Goal: Task Accomplishment & Management: Use online tool/utility

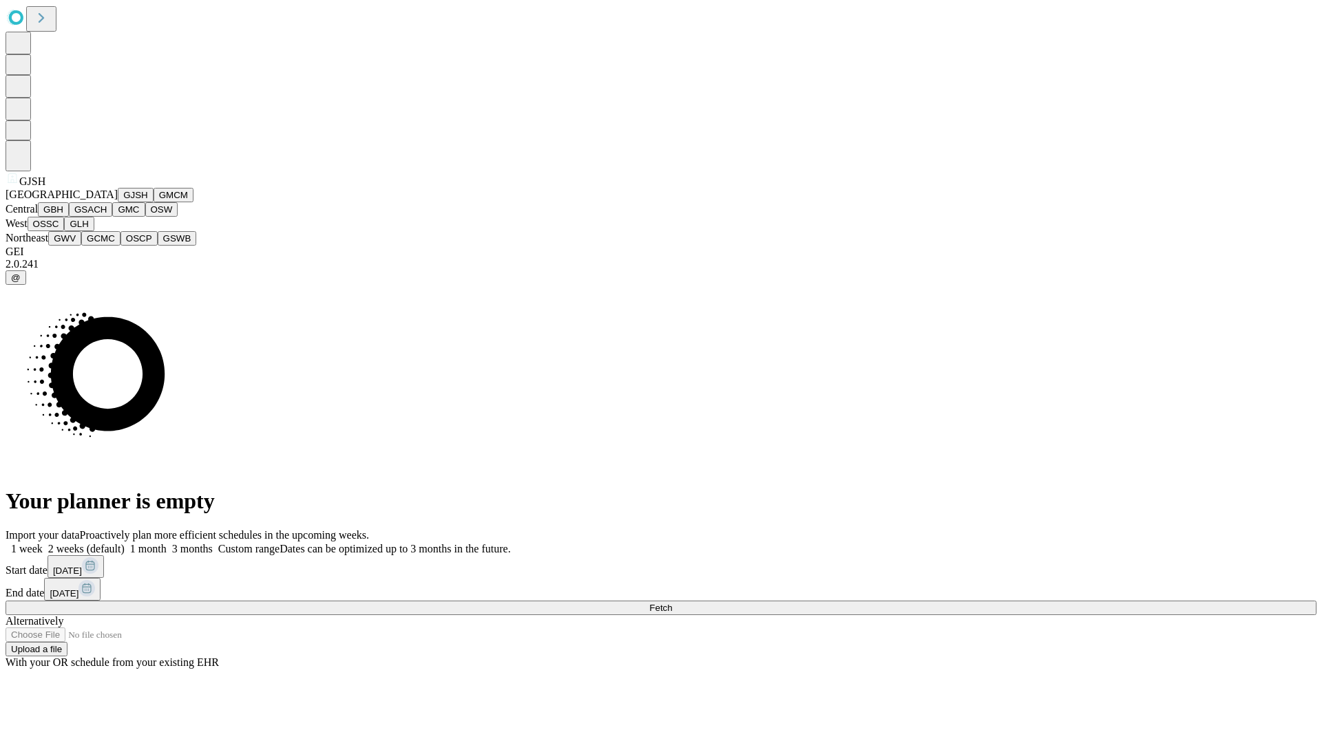
click at [118, 202] on button "GJSH" at bounding box center [136, 195] width 36 height 14
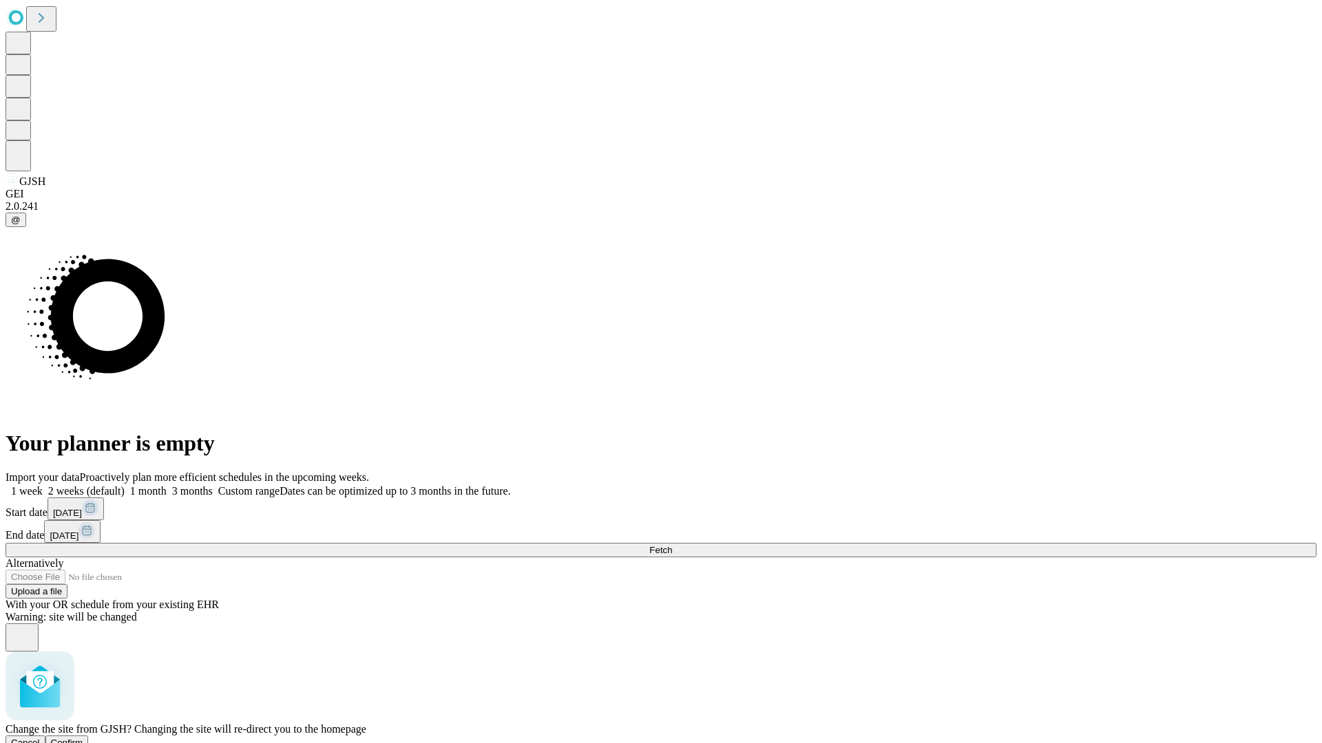
click at [83, 738] on span "Confirm" at bounding box center [67, 743] width 32 height 10
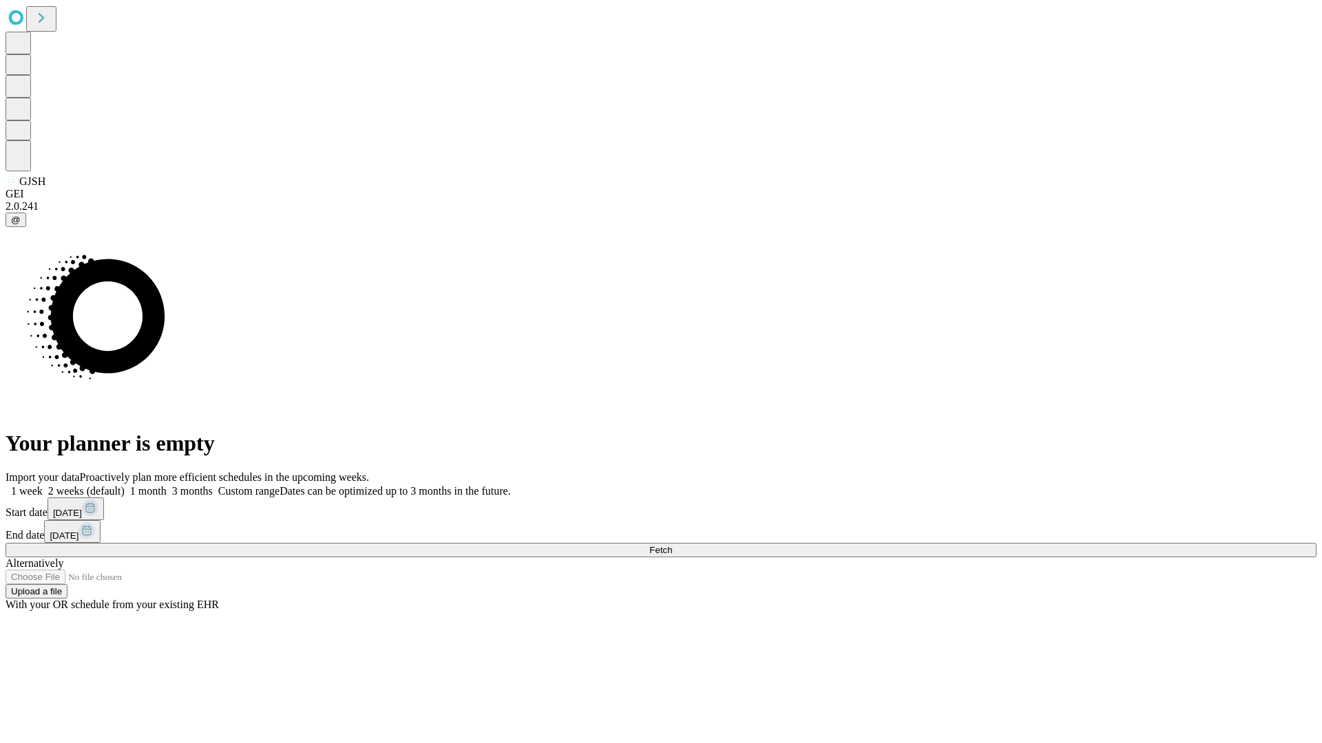
click at [125, 485] on label "2 weeks (default)" at bounding box center [84, 491] width 82 height 12
click at [672, 545] on span "Fetch" at bounding box center [660, 550] width 23 height 10
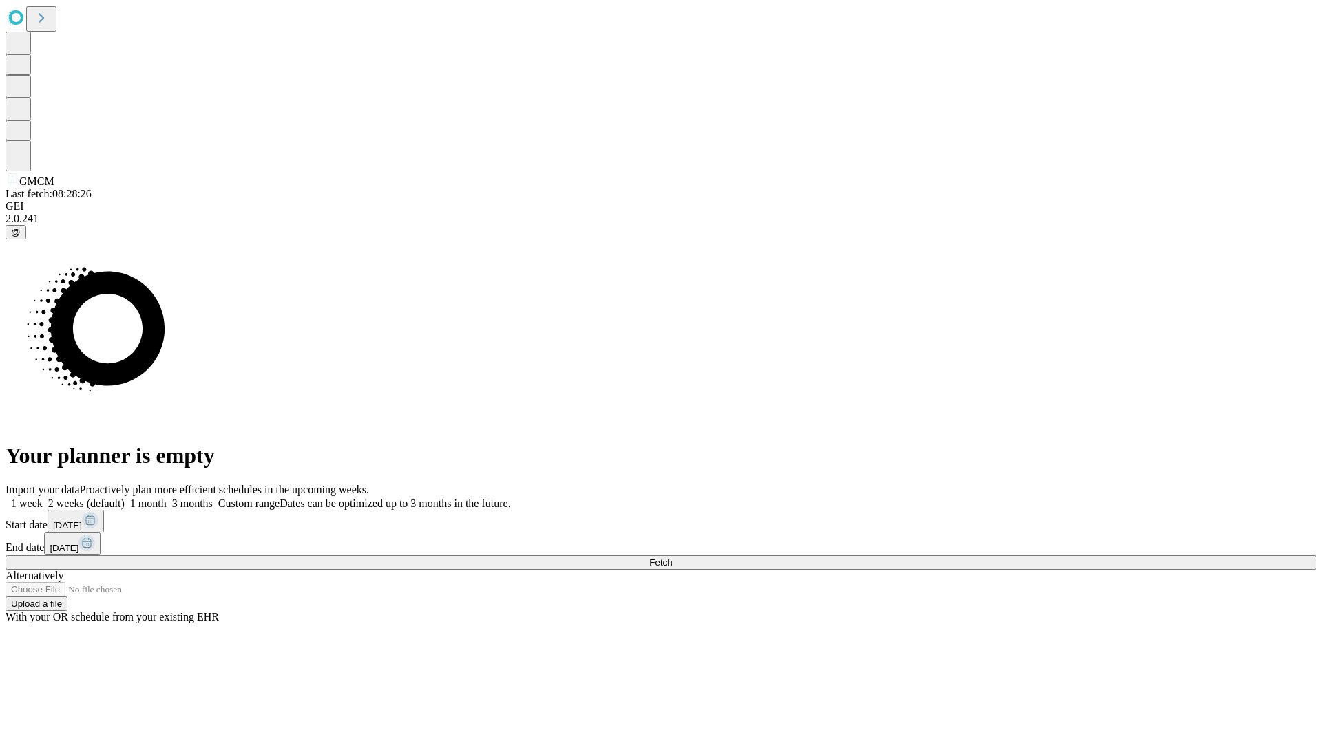
click at [125, 498] on label "2 weeks (default)" at bounding box center [84, 504] width 82 height 12
click at [672, 558] on span "Fetch" at bounding box center [660, 563] width 23 height 10
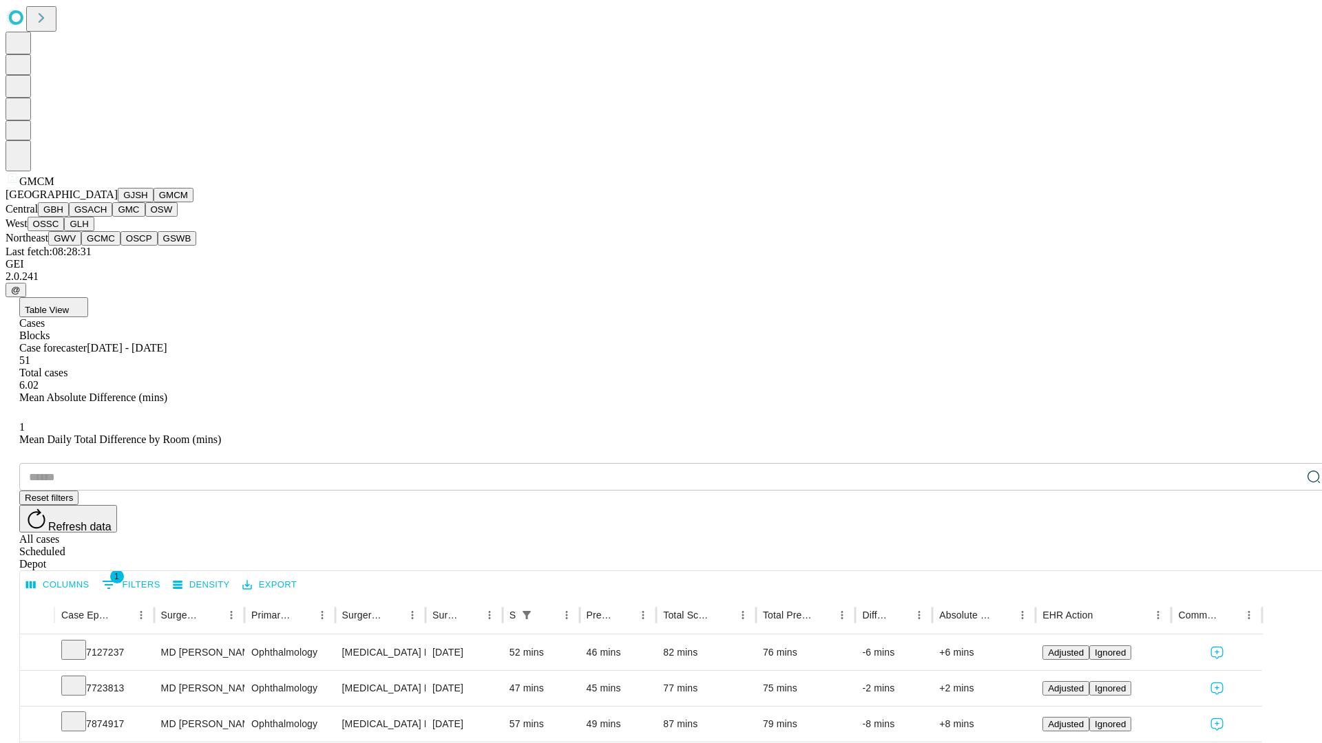
click at [69, 217] on button "GBH" at bounding box center [53, 209] width 31 height 14
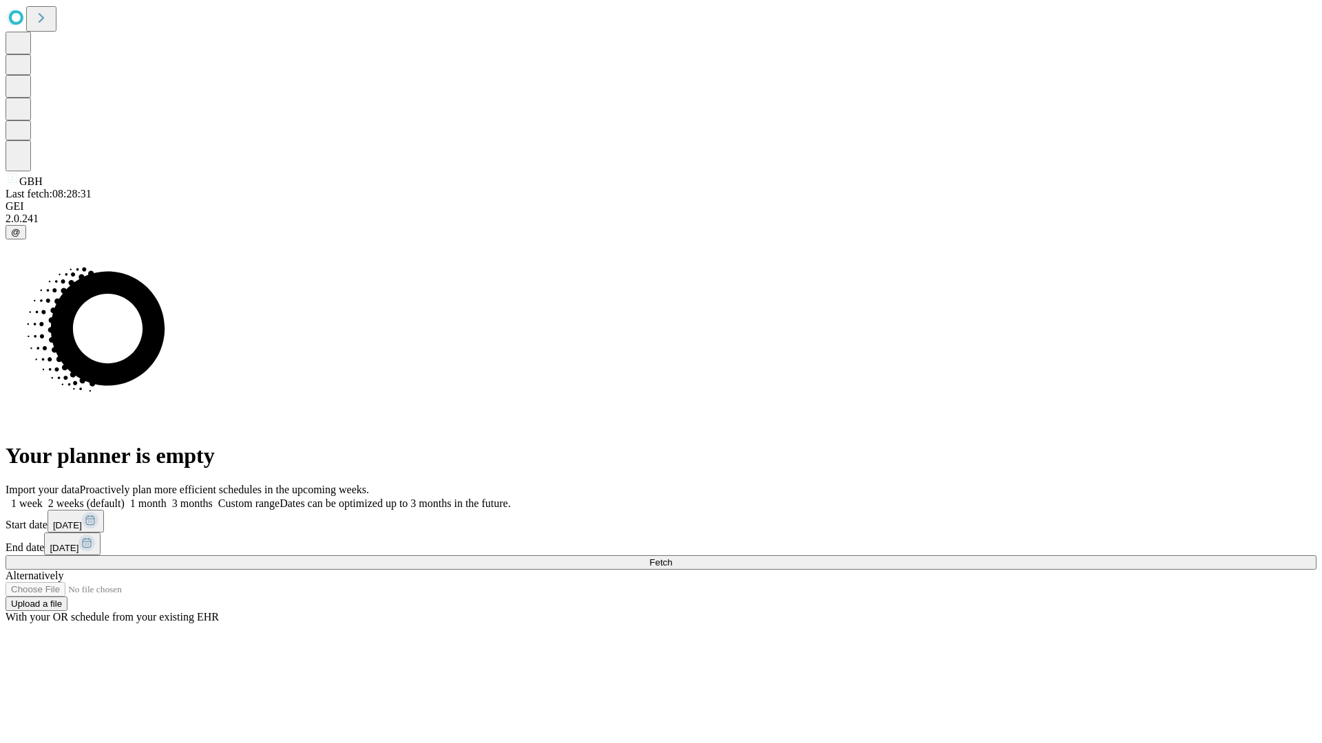
click at [125, 498] on label "2 weeks (default)" at bounding box center [84, 504] width 82 height 12
click at [672, 558] on span "Fetch" at bounding box center [660, 563] width 23 height 10
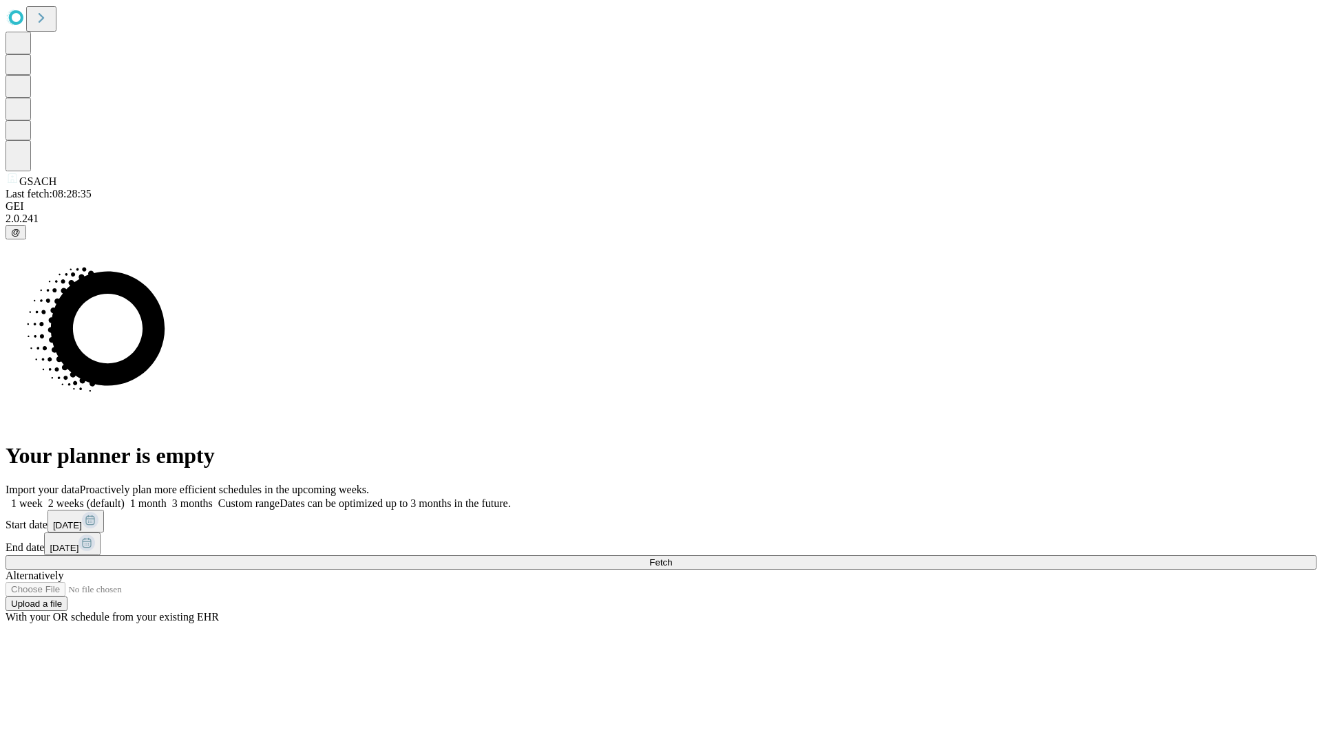
click at [125, 498] on label "2 weeks (default)" at bounding box center [84, 504] width 82 height 12
click at [672, 558] on span "Fetch" at bounding box center [660, 563] width 23 height 10
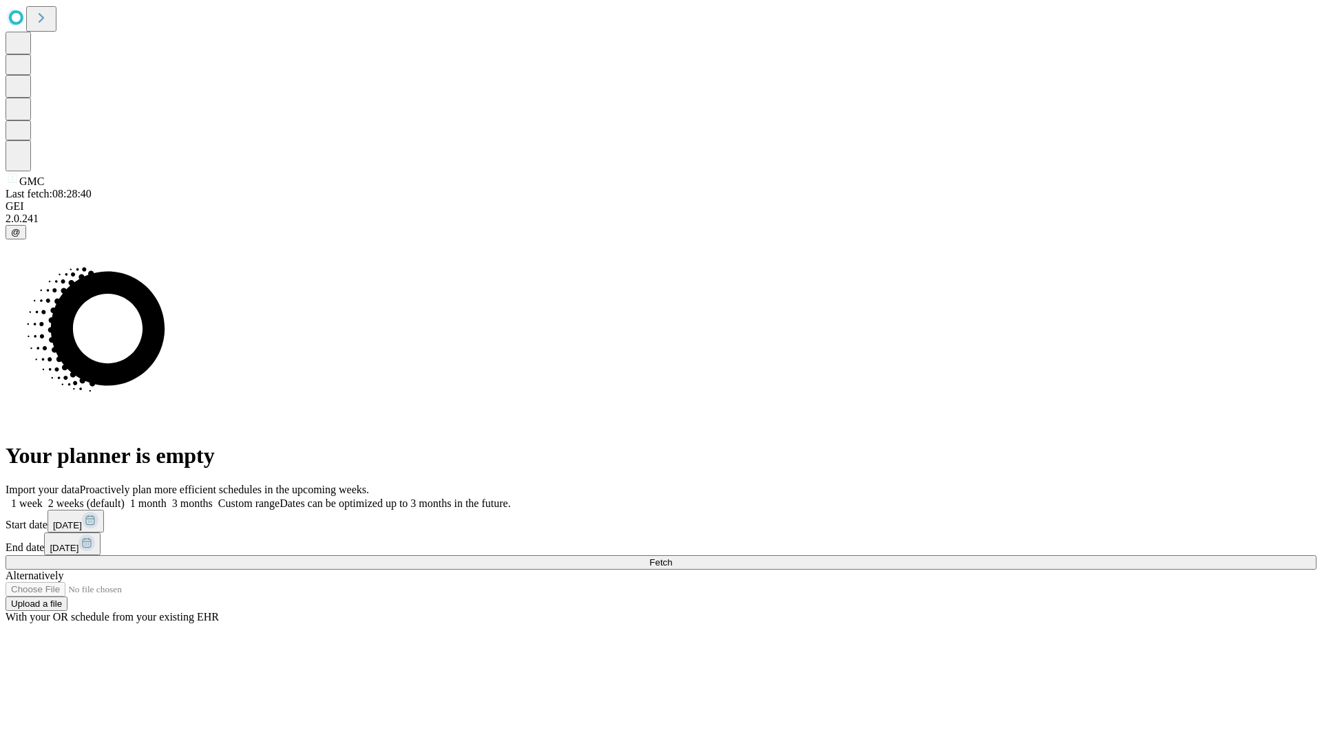
click at [125, 498] on label "2 weeks (default)" at bounding box center [84, 504] width 82 height 12
click at [672, 558] on span "Fetch" at bounding box center [660, 563] width 23 height 10
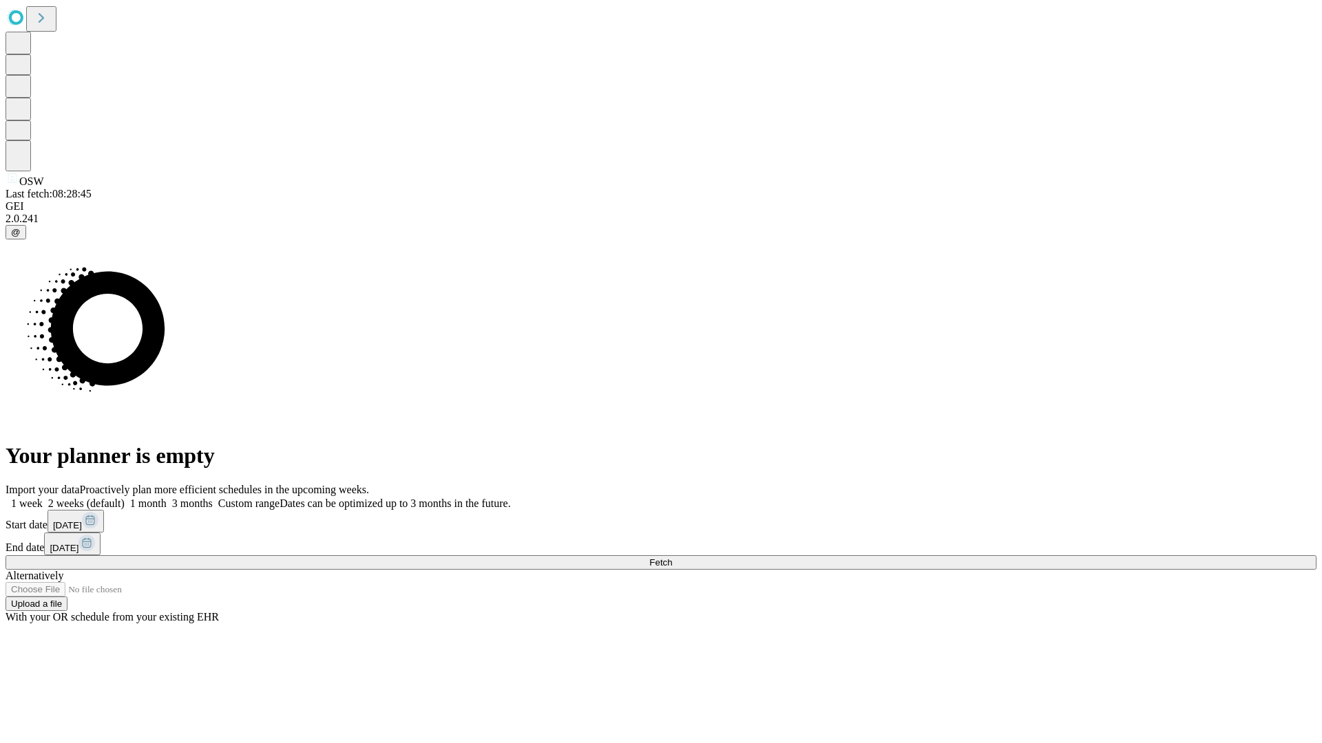
click at [125, 498] on label "2 weeks (default)" at bounding box center [84, 504] width 82 height 12
click at [672, 558] on span "Fetch" at bounding box center [660, 563] width 23 height 10
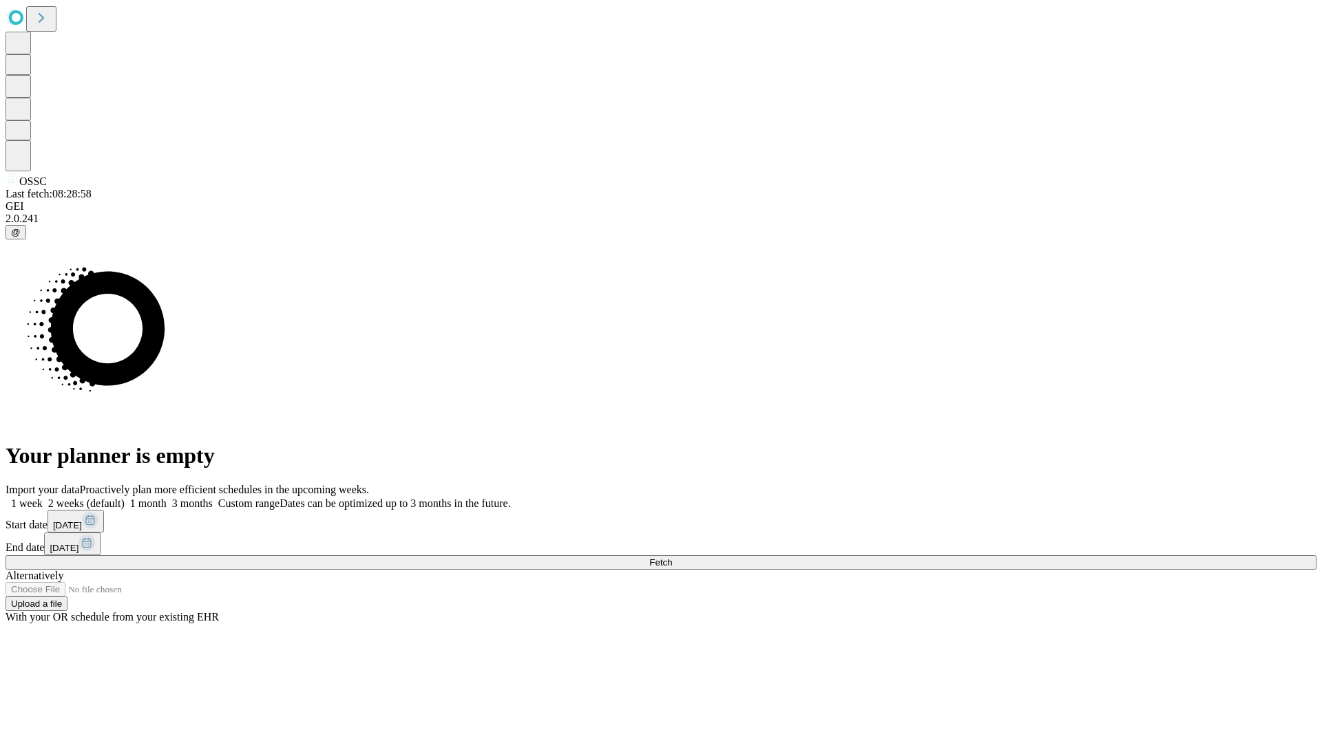
click at [672, 558] on span "Fetch" at bounding box center [660, 563] width 23 height 10
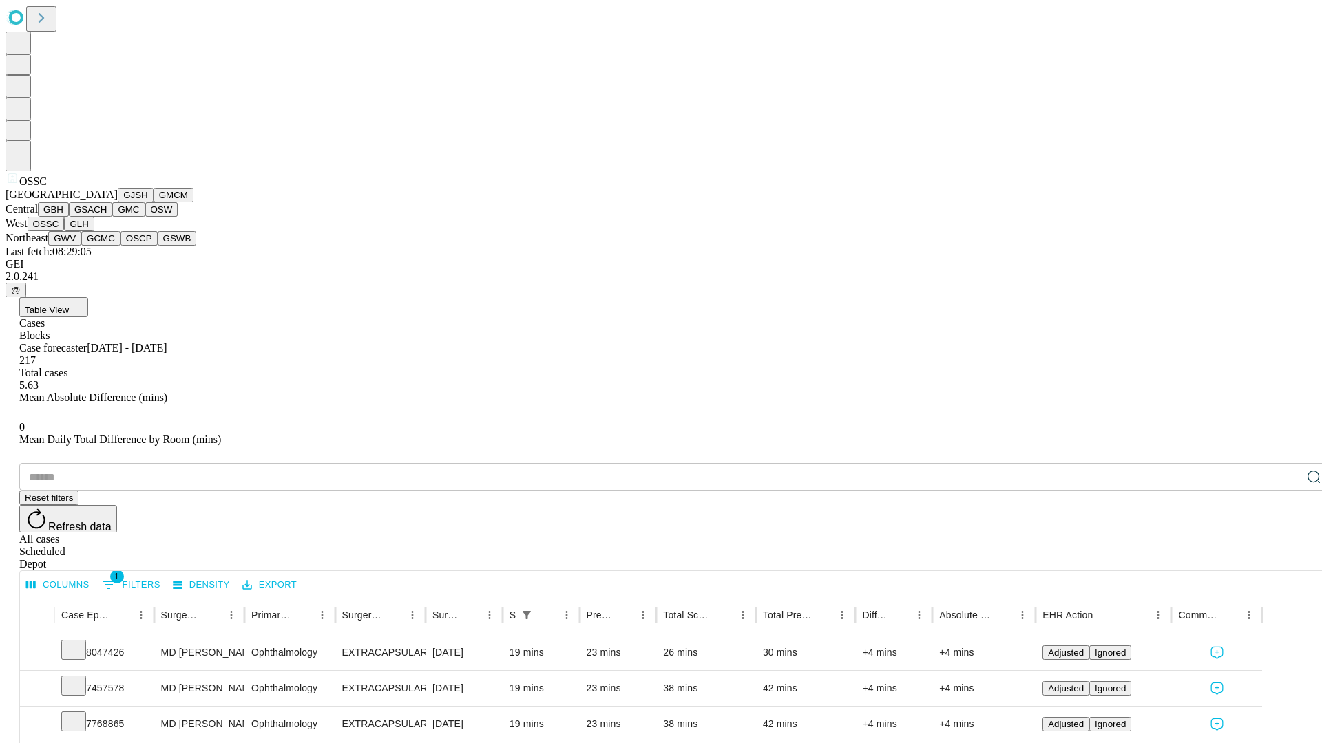
click at [94, 231] on button "GLH" at bounding box center [79, 224] width 30 height 14
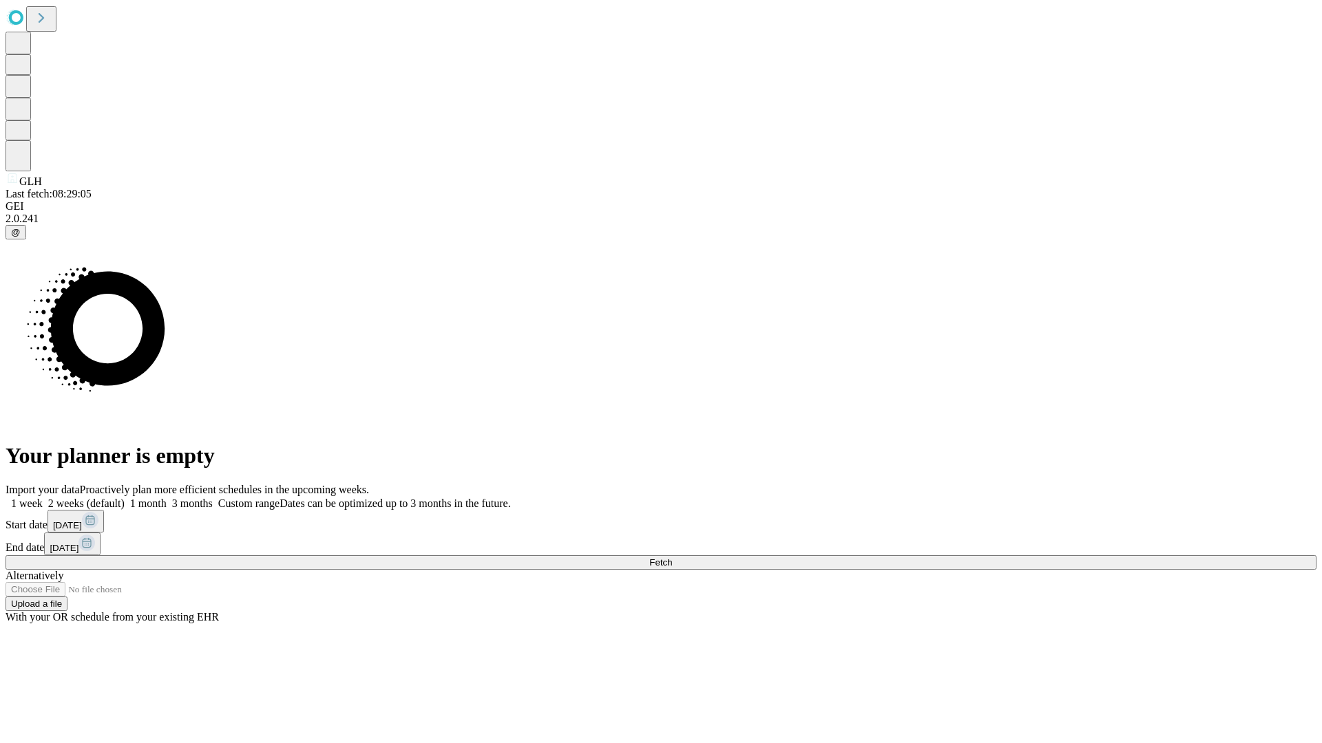
click at [125, 498] on label "2 weeks (default)" at bounding box center [84, 504] width 82 height 12
click at [672, 558] on span "Fetch" at bounding box center [660, 563] width 23 height 10
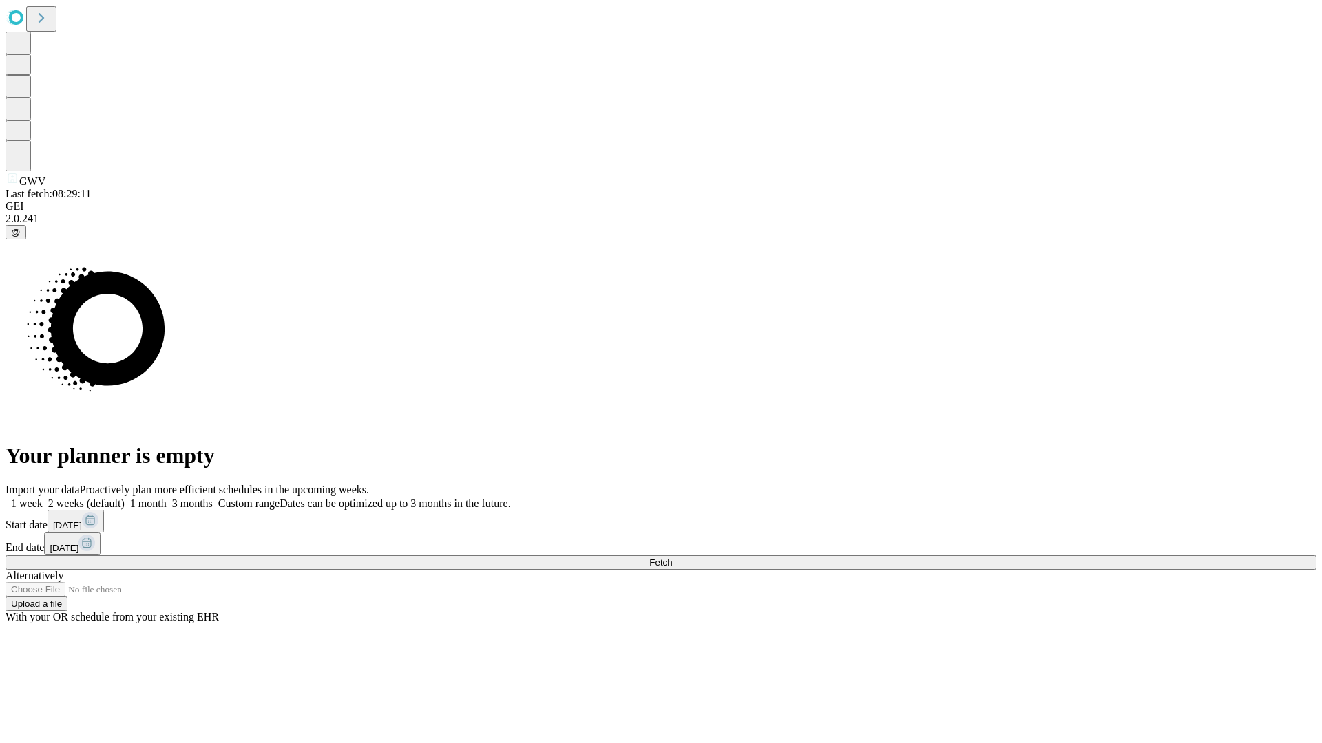
click at [125, 498] on label "2 weeks (default)" at bounding box center [84, 504] width 82 height 12
click at [672, 558] on span "Fetch" at bounding box center [660, 563] width 23 height 10
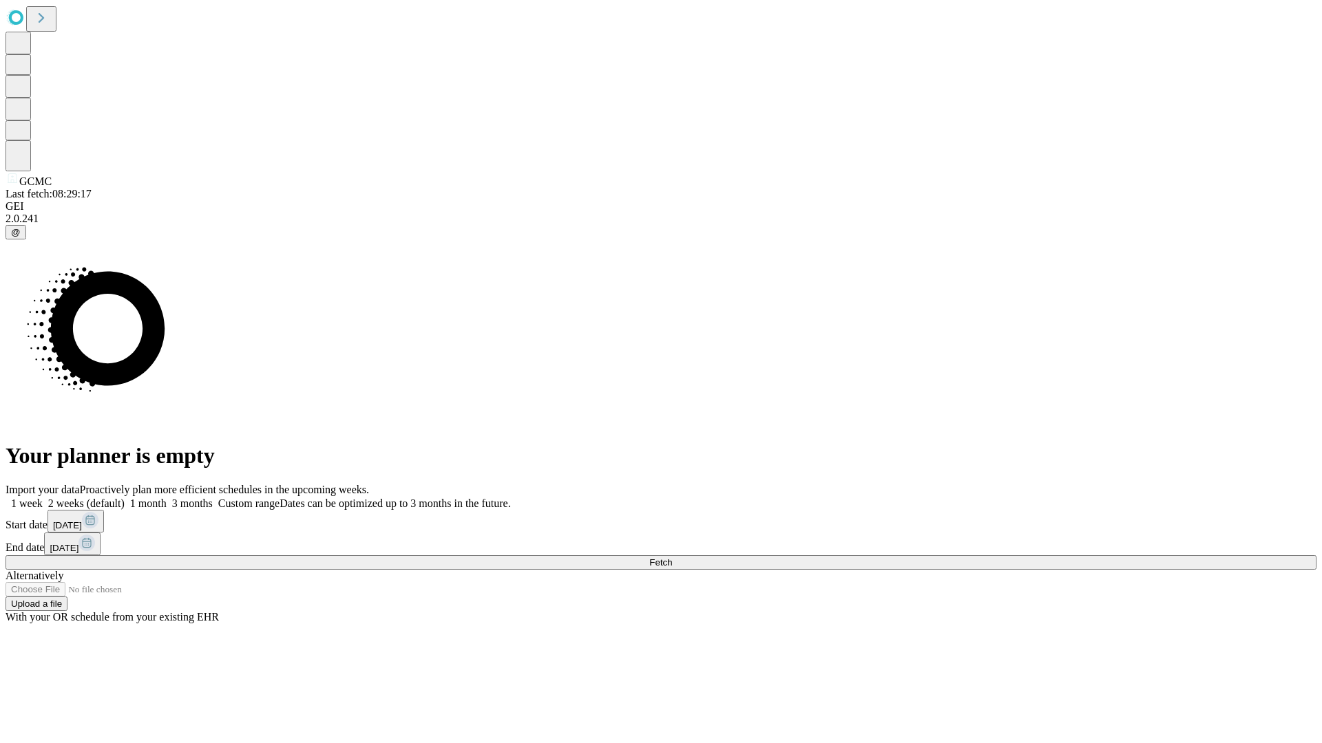
click at [125, 498] on label "2 weeks (default)" at bounding box center [84, 504] width 82 height 12
click at [672, 558] on span "Fetch" at bounding box center [660, 563] width 23 height 10
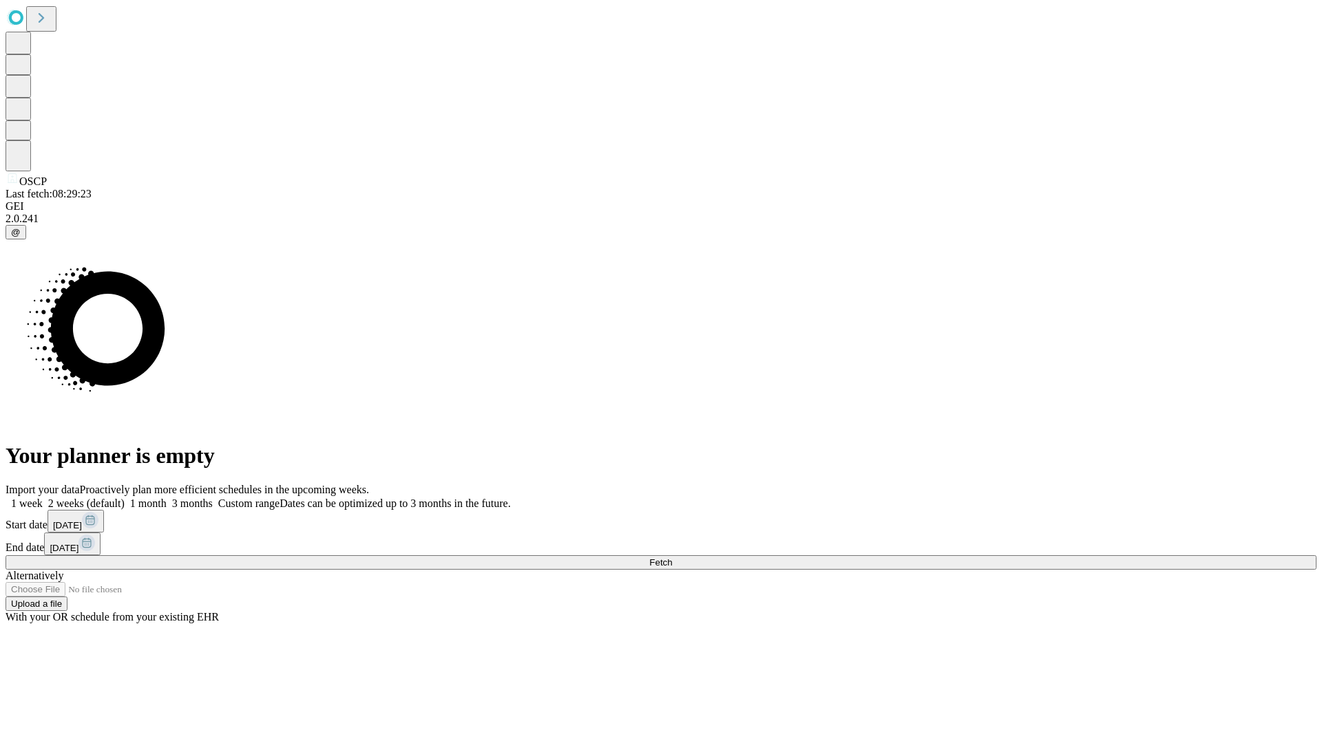
click at [672, 558] on span "Fetch" at bounding box center [660, 563] width 23 height 10
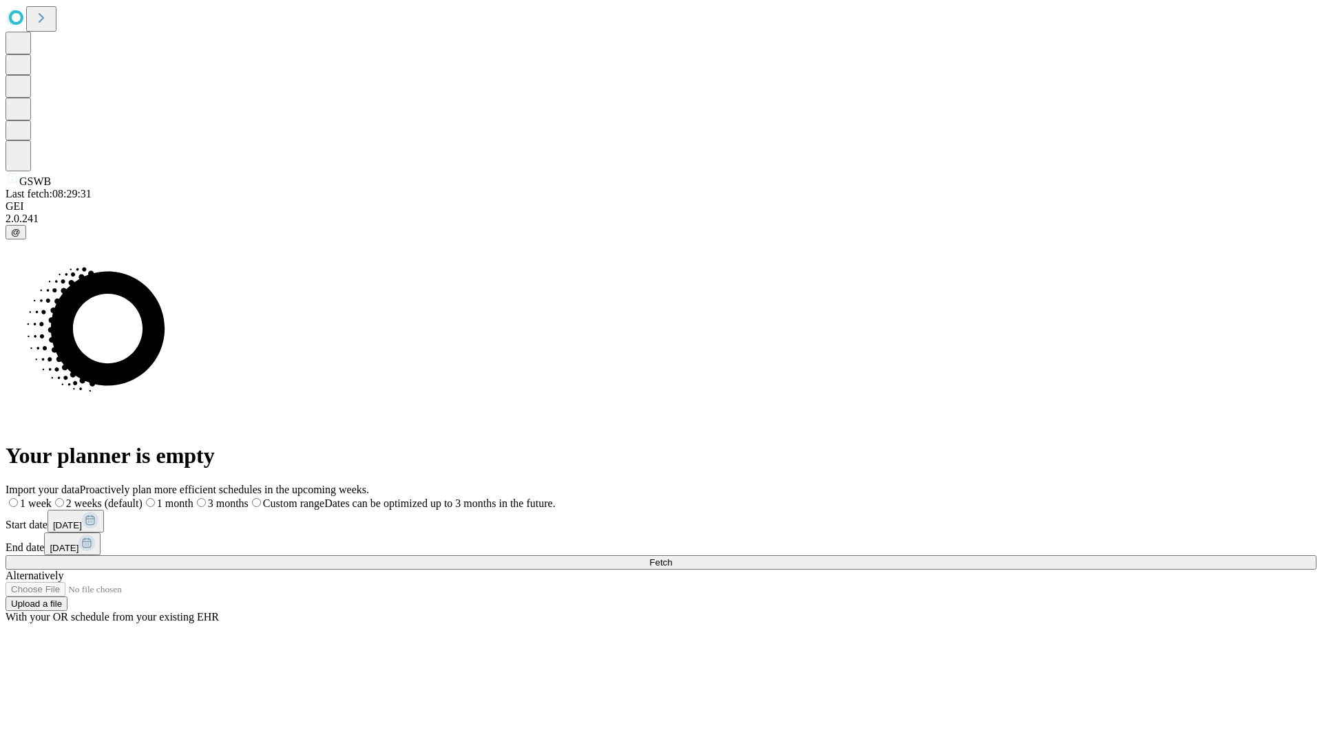
click at [142, 498] on label "2 weeks (default)" at bounding box center [97, 504] width 91 height 12
click at [672, 558] on span "Fetch" at bounding box center [660, 563] width 23 height 10
